Goal: Book appointment/travel/reservation

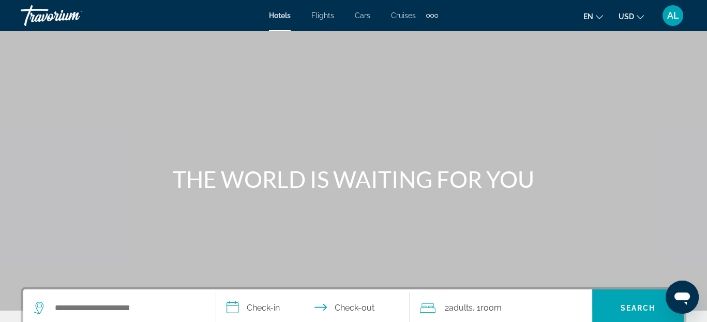
click at [282, 16] on span "Hotels" at bounding box center [280, 15] width 22 height 8
click at [643, 16] on icon "Change currency" at bounding box center [640, 16] width 7 height 7
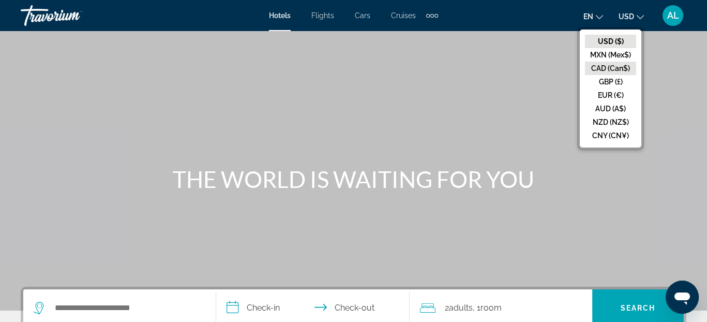
click at [605, 66] on button "CAD (Can$)" at bounding box center [610, 68] width 51 height 13
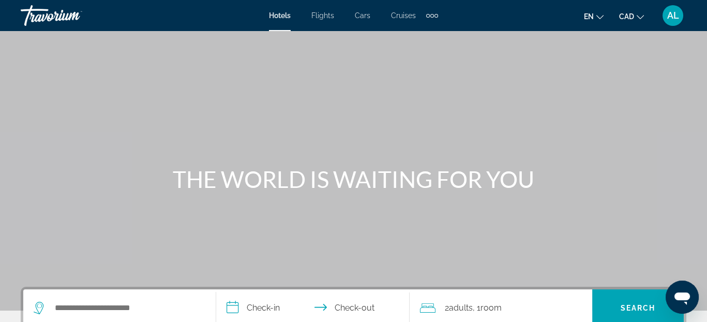
click at [599, 16] on icon "Change language" at bounding box center [600, 16] width 7 height 7
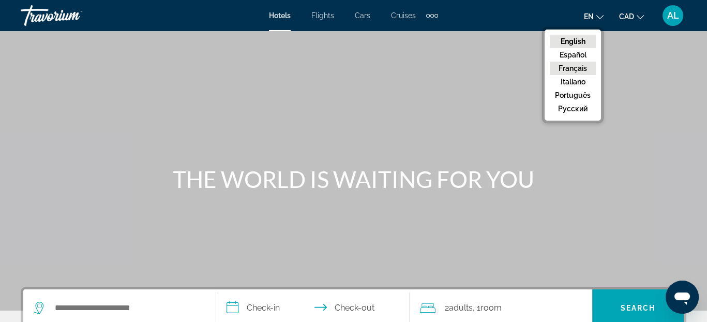
click at [573, 68] on button "Français" at bounding box center [573, 68] width 46 height 13
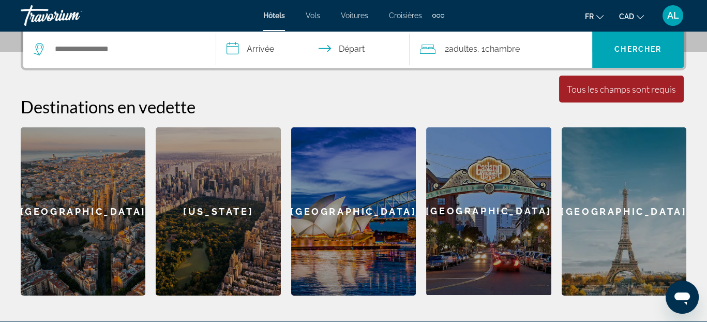
scroll to position [207, 0]
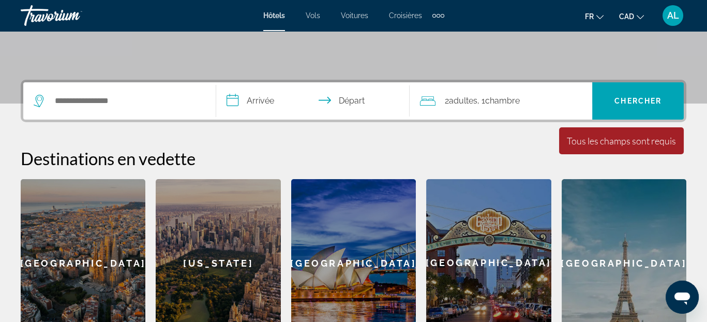
click at [252, 100] on input "**********" at bounding box center [314, 102] width 197 height 40
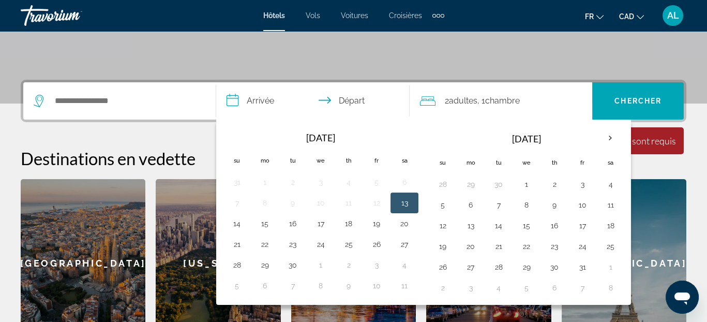
scroll to position [252, 0]
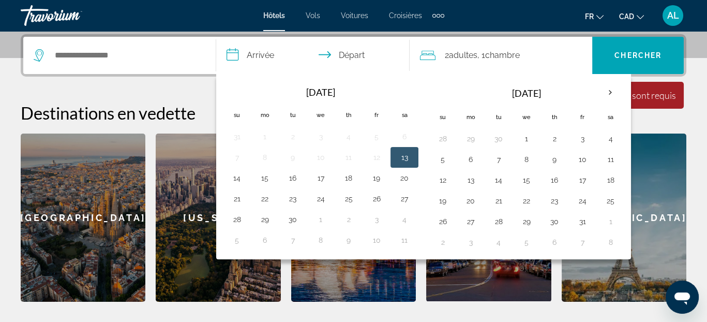
click at [404, 157] on button "13" at bounding box center [404, 157] width 17 height 14
click at [238, 178] on button "14" at bounding box center [237, 178] width 17 height 14
type input "**********"
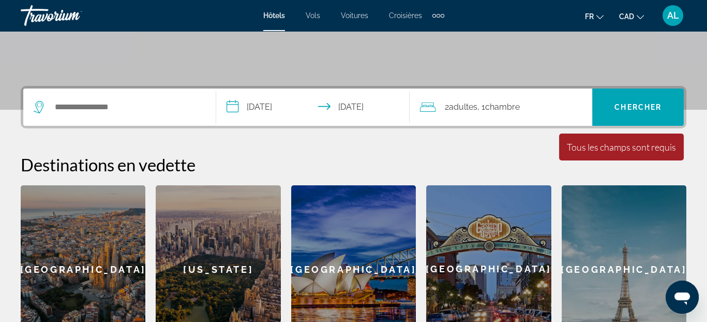
click at [135, 119] on div "Search widget" at bounding box center [120, 106] width 172 height 37
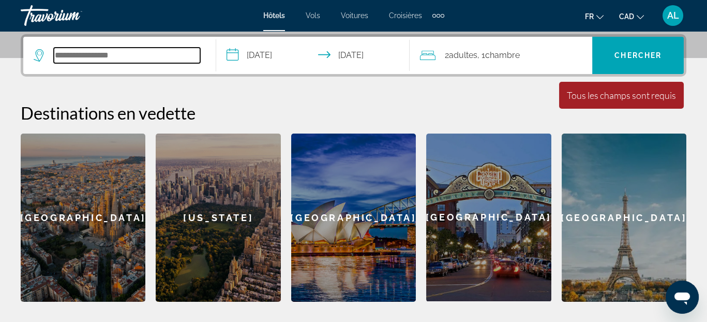
click at [122, 56] on input "Search widget" at bounding box center [127, 56] width 146 height 16
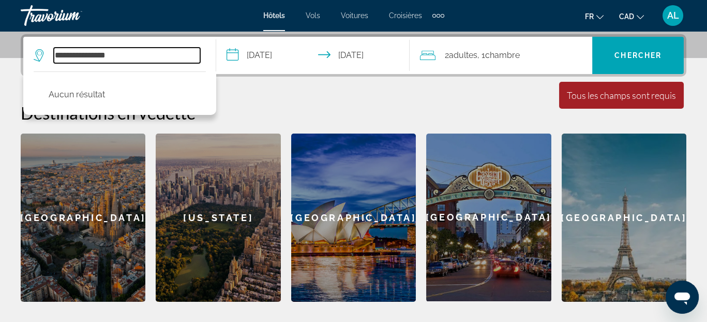
click at [60, 56] on input "**********" at bounding box center [127, 56] width 146 height 16
type input "**********"
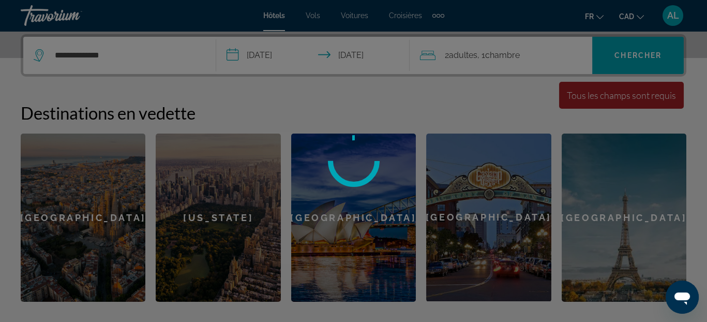
click at [130, 57] on div at bounding box center [353, 161] width 707 height 322
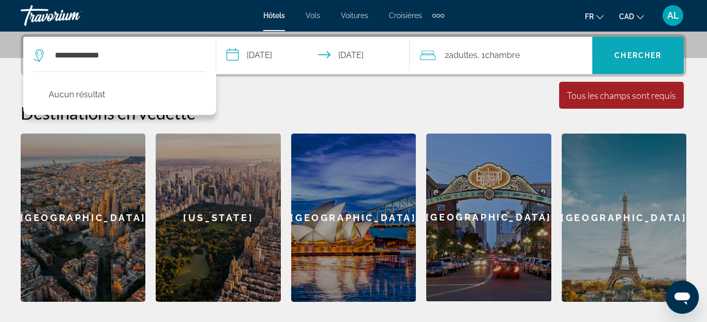
click at [625, 58] on span "Chercher" at bounding box center [638, 55] width 47 height 8
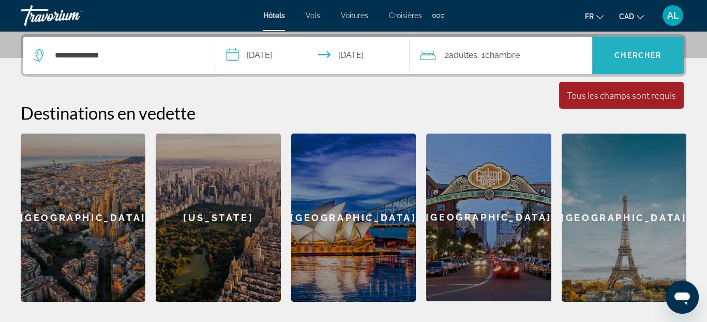
click at [622, 58] on span "Chercher" at bounding box center [638, 55] width 47 height 8
click at [619, 59] on span "Search widget" at bounding box center [638, 55] width 92 height 25
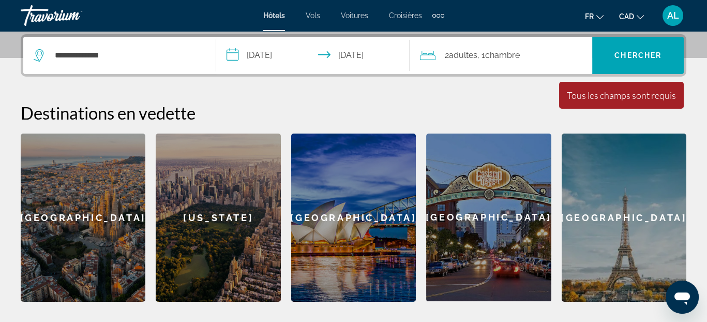
click at [52, 25] on div "Travorium" at bounding box center [72, 15] width 103 height 27
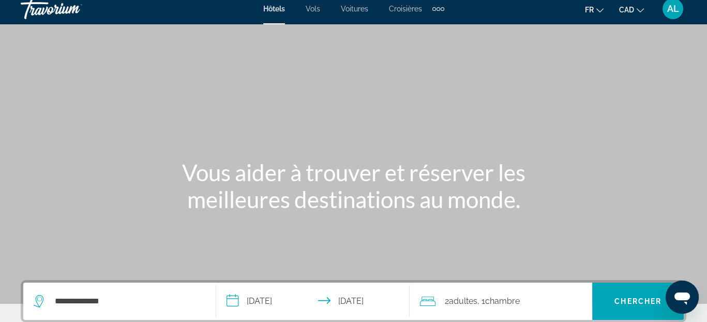
scroll to position [0, 0]
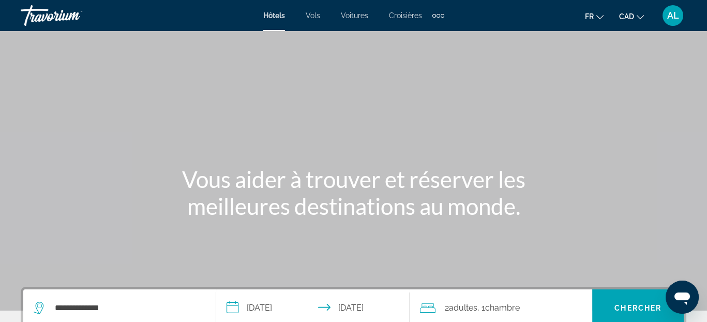
click at [250, 21] on div "Hôtels Vols Voitures Croisières Activités Hôtels Vols Voitures Croisières Activ…" at bounding box center [353, 15] width 707 height 27
click at [280, 17] on span "Hôtels" at bounding box center [274, 15] width 22 height 8
click at [313, 13] on span "Vols" at bounding box center [313, 15] width 14 height 8
